Goal: Transaction & Acquisition: Subscribe to service/newsletter

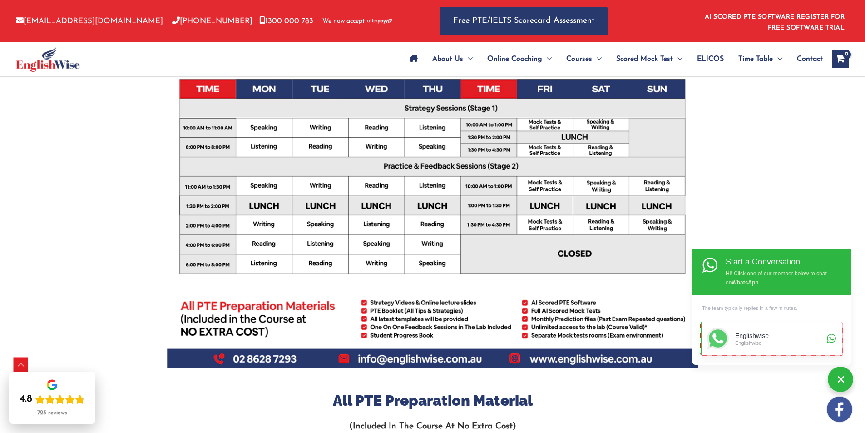
scroll to position [363, 0]
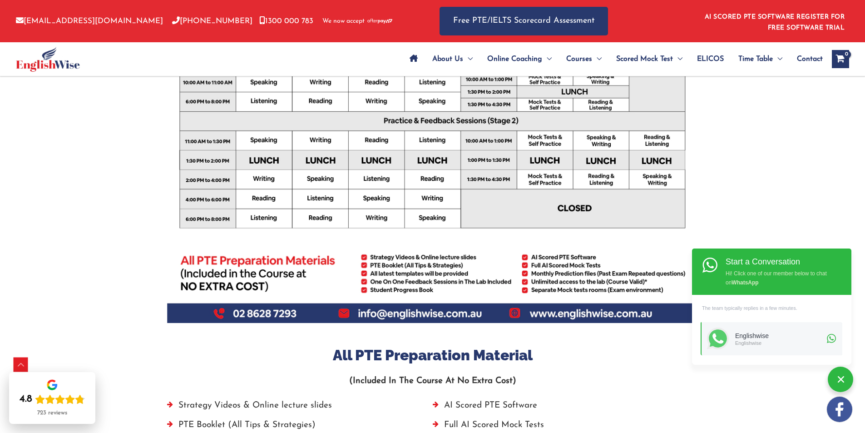
click at [797, 26] on link "AI SCORED PTE SOFTWARE REGISTER FOR FREE SOFTWARE TRIAL" at bounding box center [775, 23] width 140 height 18
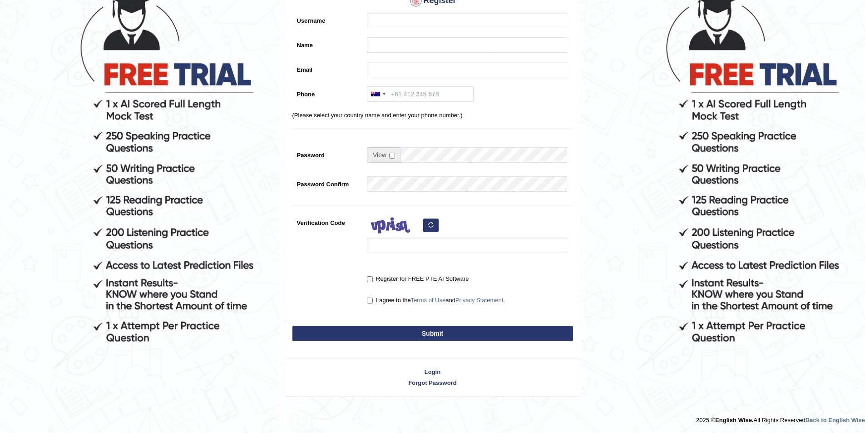
scroll to position [100, 0]
click at [369, 278] on input "Register for FREE PTE AI Software" at bounding box center [370, 279] width 6 height 6
checkbox input "true"
click at [390, 23] on input "Username" at bounding box center [467, 19] width 200 height 15
type input "Jawad"
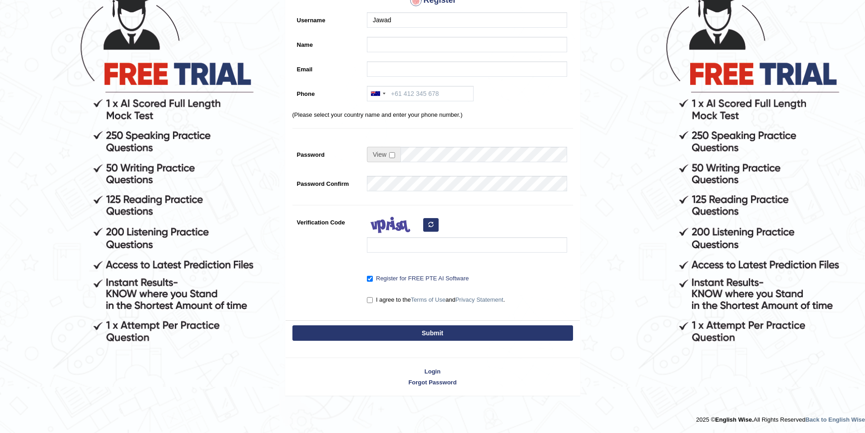
click at [376, 36] on div "Register Username Jawad Name Email Phone Australia +61 India (भारत) +91 New Zea…" at bounding box center [433, 130] width 294 height 379
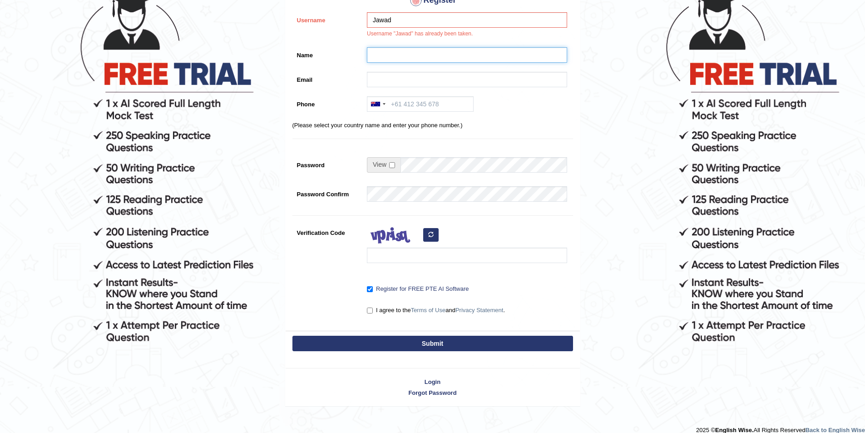
click at [384, 48] on input "Name" at bounding box center [467, 54] width 200 height 15
